Goal: Find specific page/section: Find specific page/section

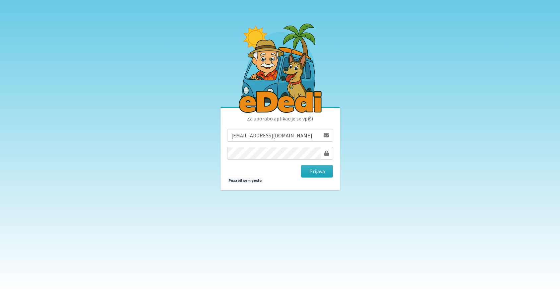
click at [177, 155] on body "Za uporabo aplikacije se vpiši andrej.kitak6@gmail.com Prijava Pozabil sem geslo" at bounding box center [280, 145] width 560 height 291
click at [317, 174] on button "Prijava" at bounding box center [317, 171] width 32 height 13
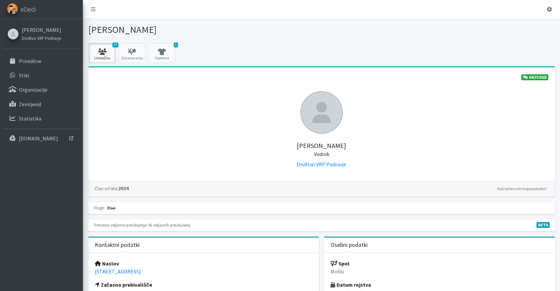
click at [103, 50] on icon at bounding box center [102, 51] width 23 height 7
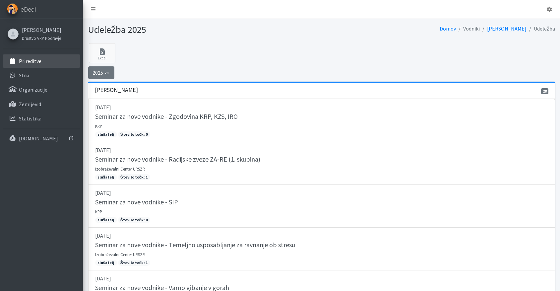
click at [38, 61] on p "Prireditve" at bounding box center [30, 61] width 23 height 7
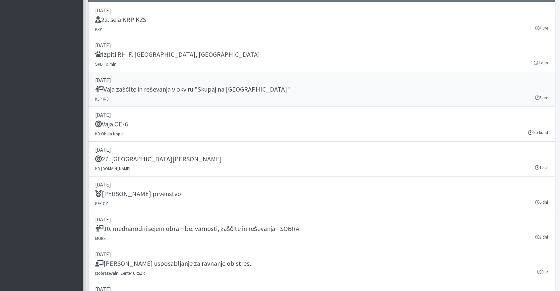
scroll to position [1062, 0]
